Goal: Transaction & Acquisition: Purchase product/service

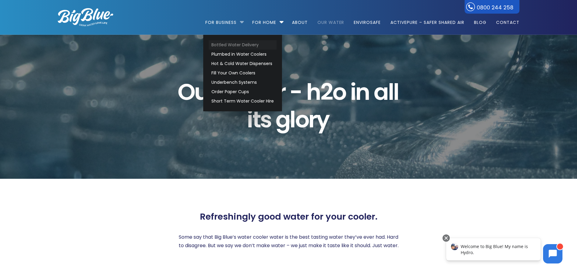
click at [233, 47] on link "Bottled Water Delivery" at bounding box center [243, 44] width 68 height 9
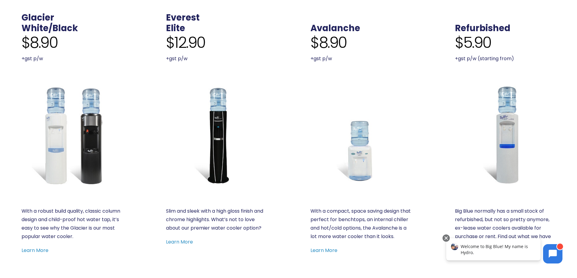
scroll to position [273, 0]
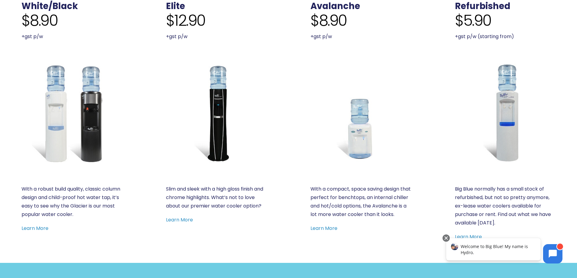
click at [357, 144] on img at bounding box center [361, 113] width 101 height 101
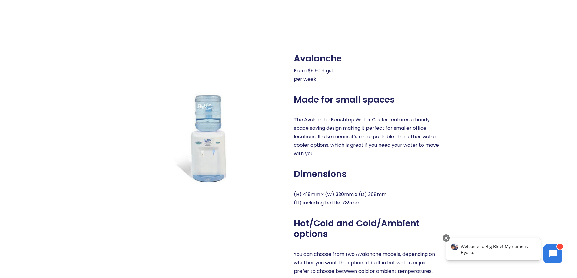
click at [413, 137] on p "The Avalanche Benchtop Water Cooler features a handy space saving design making…" at bounding box center [367, 137] width 147 height 42
click at [417, 85] on div "Avalanche From $8.90 + gst per week Made for small spaces The Avalanche Benchto…" at bounding box center [367, 188] width 147 height 292
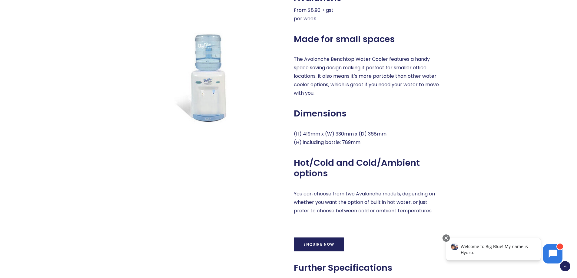
scroll to position [454, 0]
